Goal: Task Accomplishment & Management: Use online tool/utility

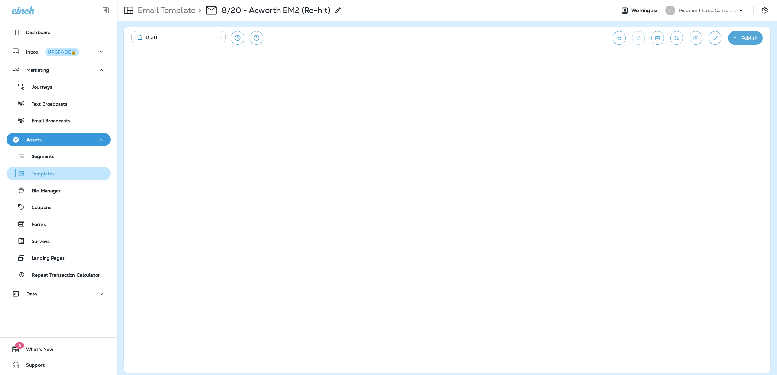
click at [39, 175] on p "Templates" at bounding box center [40, 174] width 30 height 6
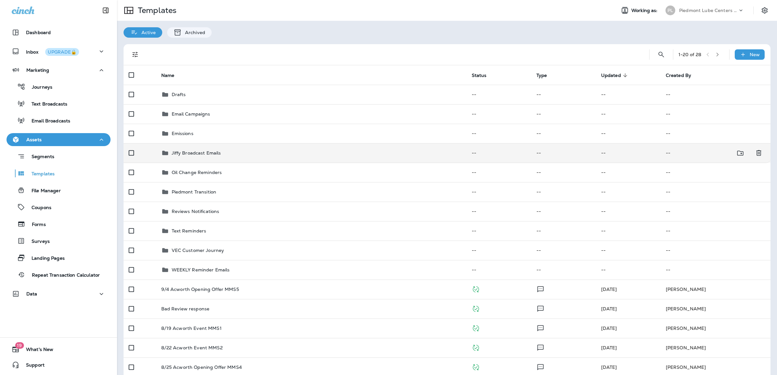
click at [184, 154] on p "Jiffy Broadcast Emails" at bounding box center [196, 153] width 49 height 5
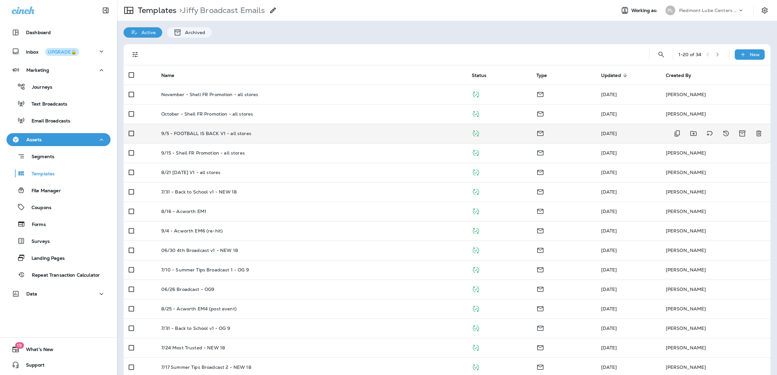
click at [190, 136] on p "9/5 - FOOTBALL IS BACK V1 - all stores" at bounding box center [206, 133] width 90 height 5
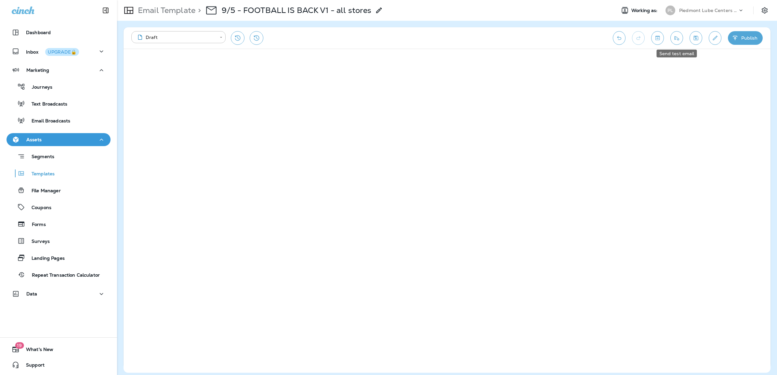
click at [676, 38] on icon "Send test email" at bounding box center [676, 38] width 7 height 7
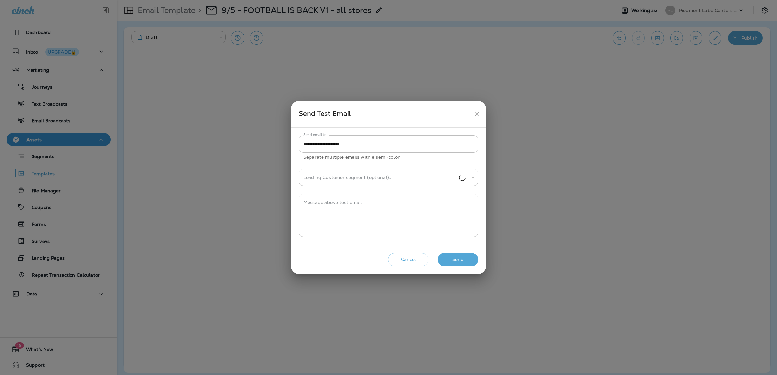
click at [345, 201] on div "Message above test email * Message above test email" at bounding box center [388, 215] width 179 height 43
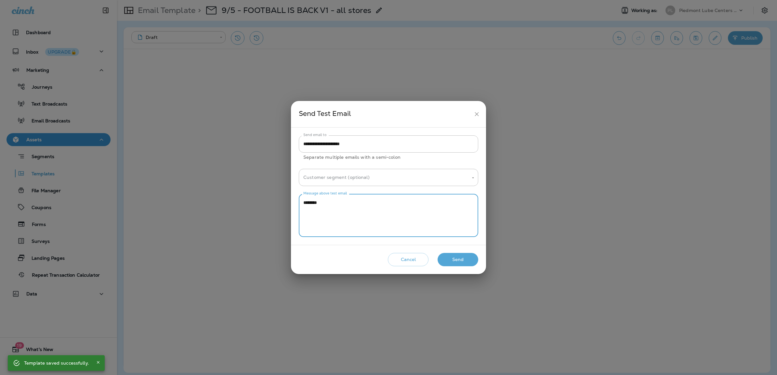
type textarea "********"
click at [466, 262] on button "Send" at bounding box center [458, 259] width 41 height 13
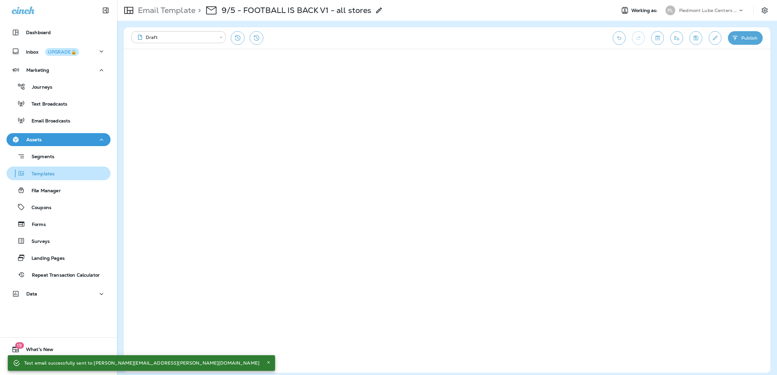
click at [38, 173] on p "Templates" at bounding box center [40, 174] width 30 height 6
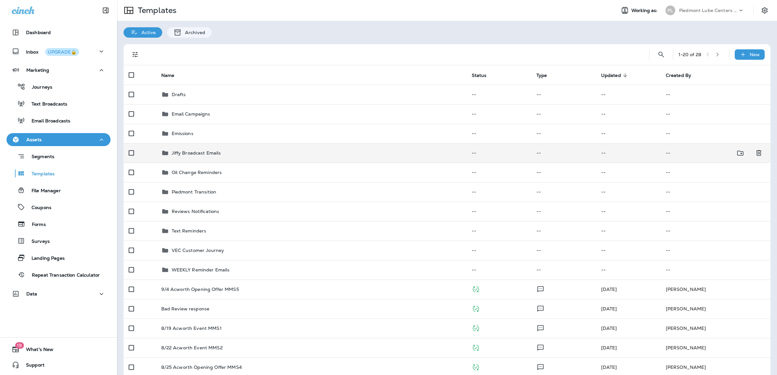
click at [187, 154] on p "Jiffy Broadcast Emails" at bounding box center [196, 153] width 49 height 5
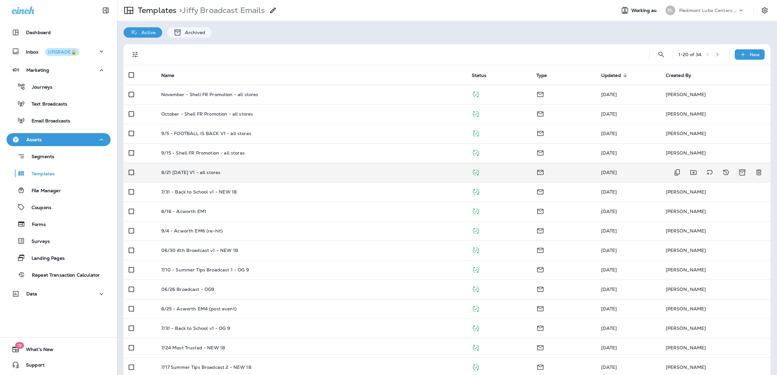
click at [206, 171] on p "8/21 [DATE] V1 - all stores" at bounding box center [190, 172] width 59 height 5
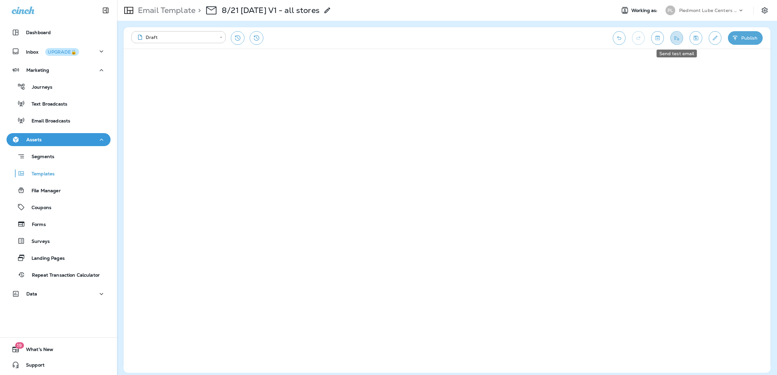
click at [677, 40] on icon "Send test email" at bounding box center [676, 38] width 7 height 7
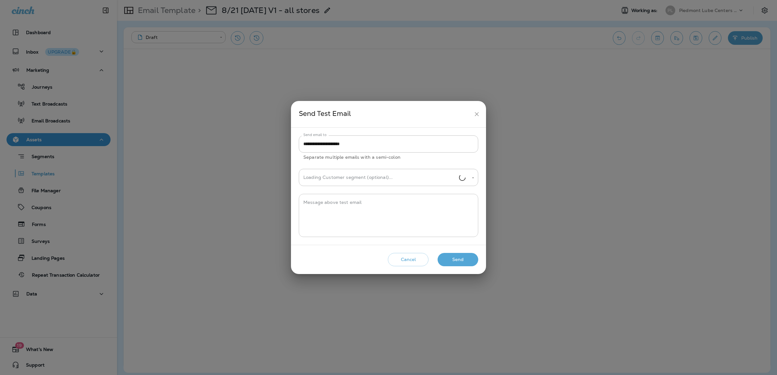
click at [371, 206] on textarea "Message above test email" at bounding box center [388, 216] width 170 height 33
type textarea "*********"
click at [457, 255] on button "Send" at bounding box center [458, 259] width 41 height 13
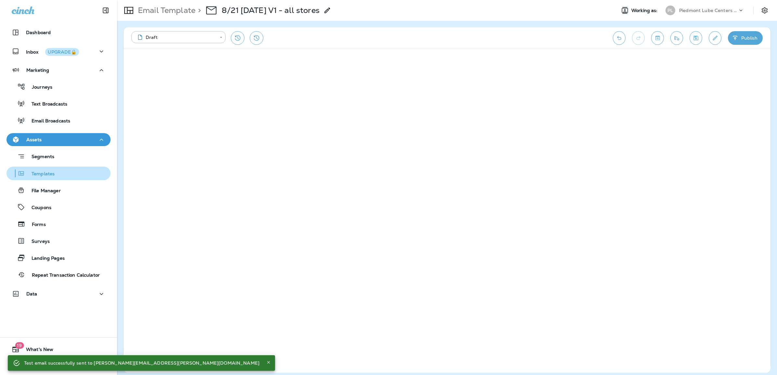
click at [39, 171] on p "Templates" at bounding box center [40, 174] width 30 height 6
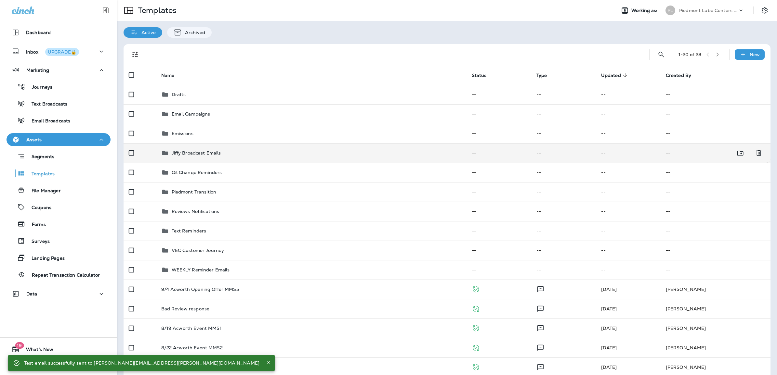
click at [190, 152] on p "Jiffy Broadcast Emails" at bounding box center [196, 153] width 49 height 5
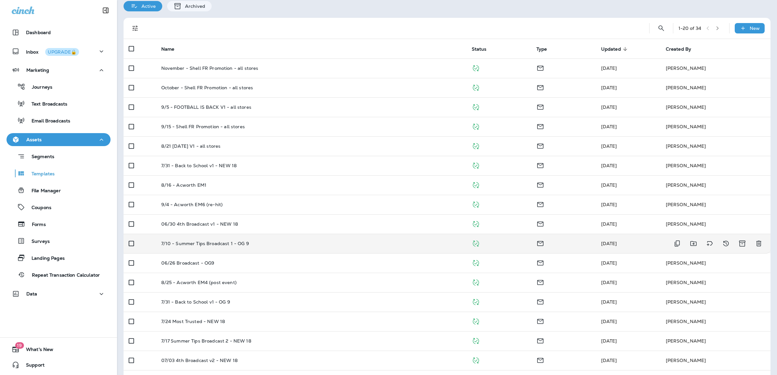
scroll to position [41, 0]
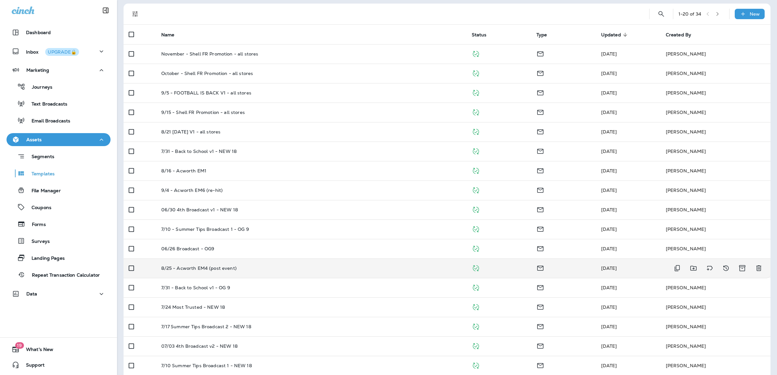
click at [218, 270] on p "8/25 - Acworth EM4 (post event)" at bounding box center [198, 268] width 75 height 5
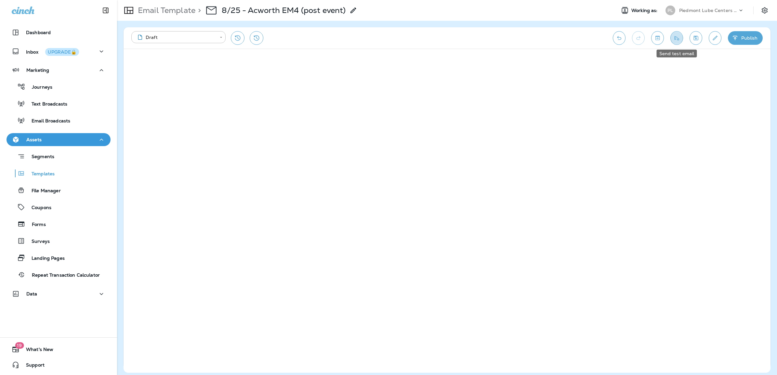
click at [676, 41] on icon "Send test email" at bounding box center [676, 38] width 7 height 7
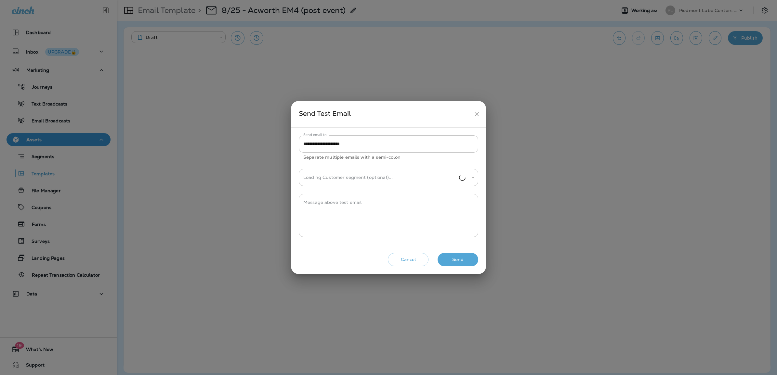
click at [389, 206] on textarea "Message above test email" at bounding box center [388, 216] width 170 height 33
type textarea "**********"
click at [459, 263] on button "Send" at bounding box center [458, 259] width 41 height 13
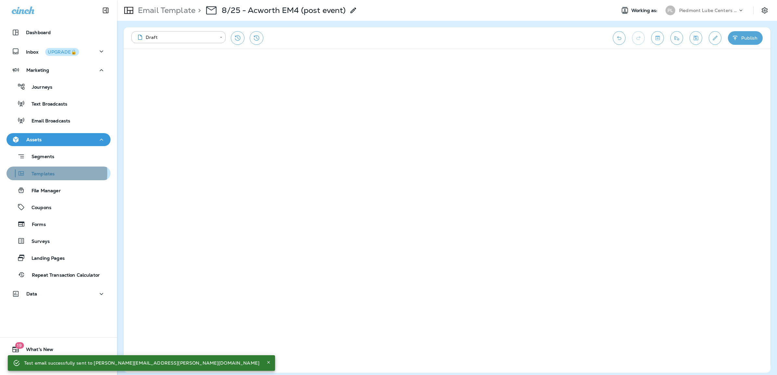
click at [35, 173] on p "Templates" at bounding box center [40, 174] width 30 height 6
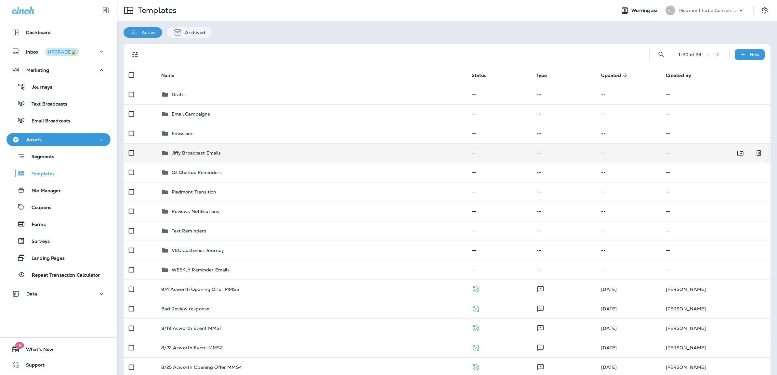
click at [195, 155] on p "Jiffy Broadcast Emails" at bounding box center [196, 153] width 49 height 5
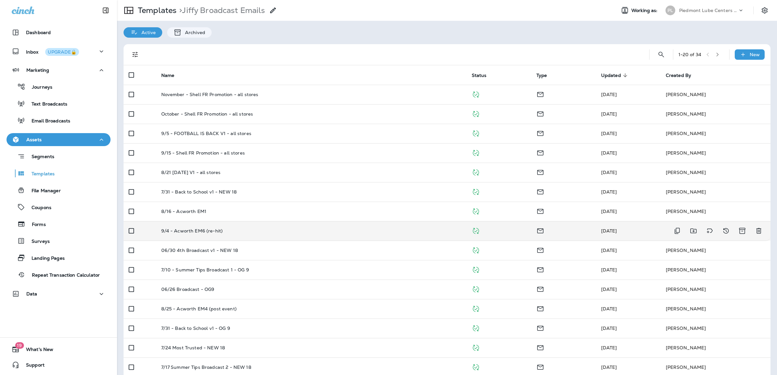
click at [204, 230] on p "9/4 - Acworth EM6 (re-hit)" at bounding box center [192, 231] width 62 height 5
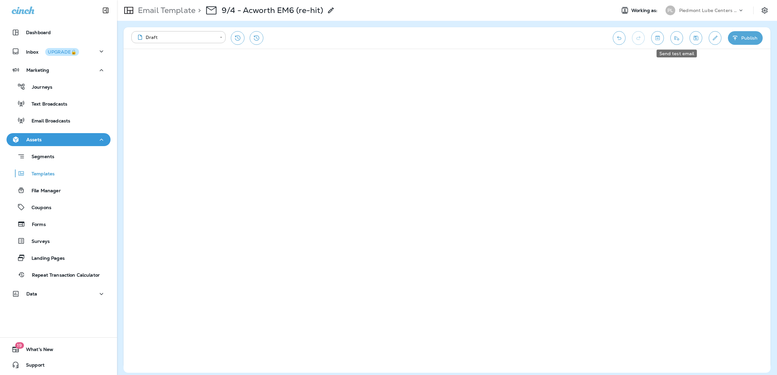
click at [677, 39] on icon "Send test email" at bounding box center [676, 38] width 7 height 7
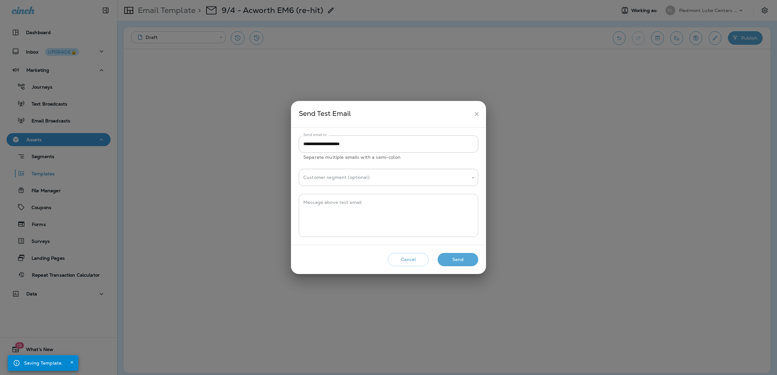
click at [316, 206] on textarea "Message above test email" at bounding box center [388, 216] width 170 height 33
type textarea "*"
type textarea "**********"
click at [464, 258] on button "Send" at bounding box center [458, 259] width 41 height 13
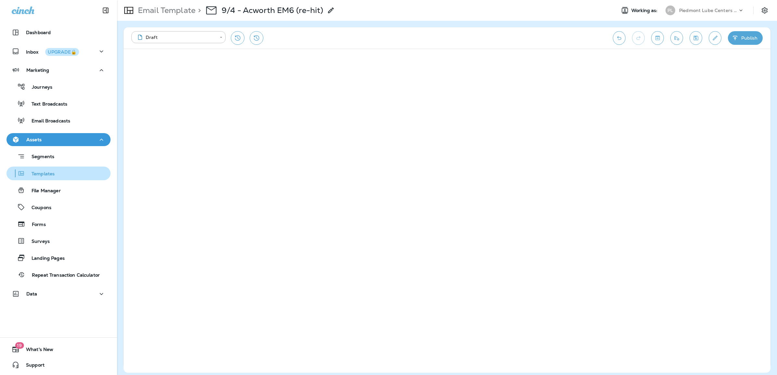
click at [41, 174] on p "Templates" at bounding box center [40, 174] width 30 height 6
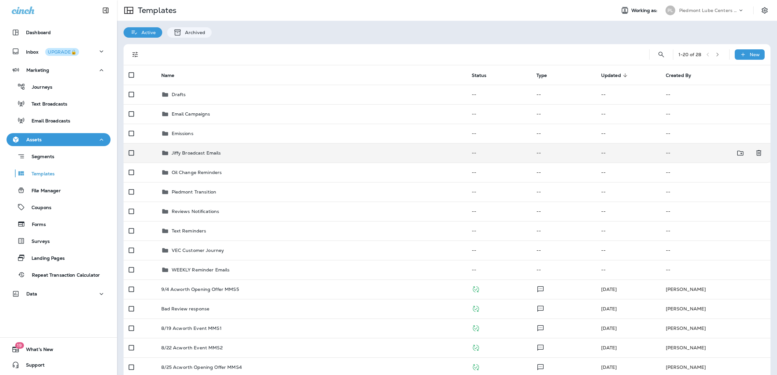
click at [187, 156] on div "Jiffy Broadcast Emails" at bounding box center [196, 153] width 49 height 8
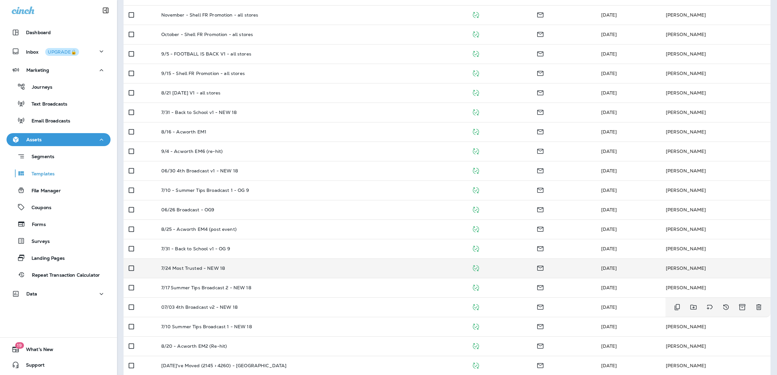
scroll to position [65, 0]
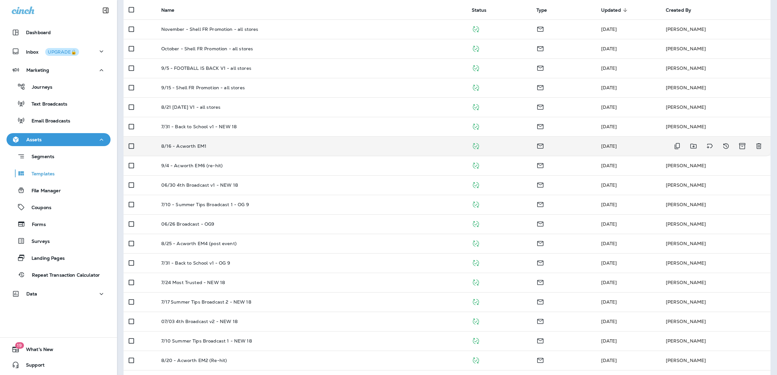
click at [181, 145] on p "8/16 - Acworth EM1" at bounding box center [184, 146] width 46 height 5
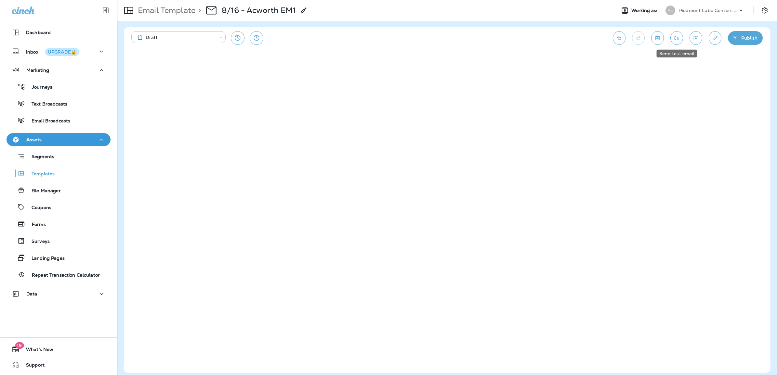
click at [676, 41] on icon "Send test email" at bounding box center [676, 38] width 7 height 7
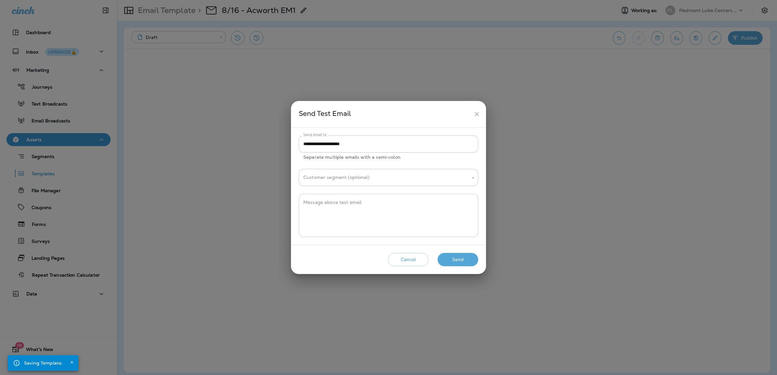
click at [350, 208] on textarea "Message above test email" at bounding box center [388, 216] width 170 height 33
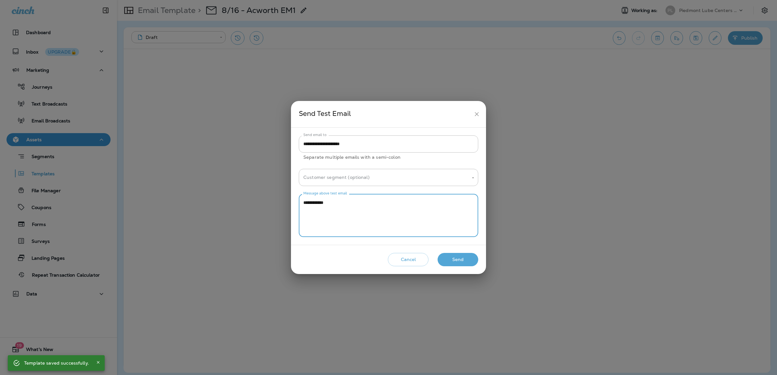
type textarea "**********"
click at [455, 259] on button "Send" at bounding box center [458, 259] width 41 height 13
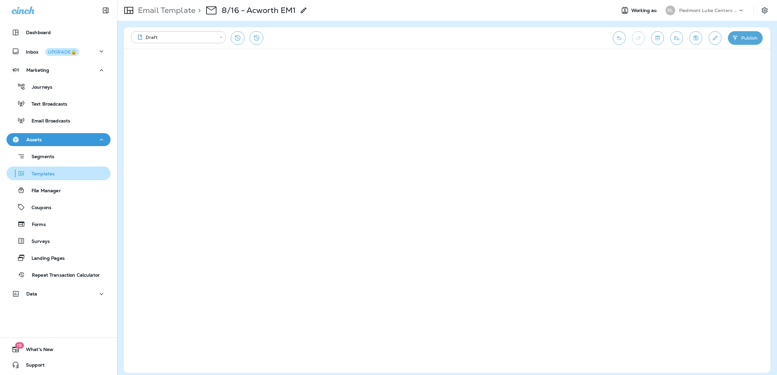
click at [37, 174] on p "Templates" at bounding box center [40, 174] width 30 height 6
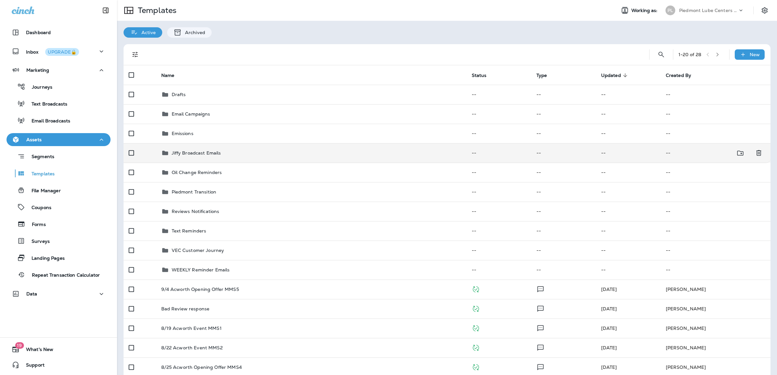
click at [192, 152] on p "Jiffy Broadcast Emails" at bounding box center [196, 153] width 49 height 5
